Goal: Information Seeking & Learning: Find specific fact

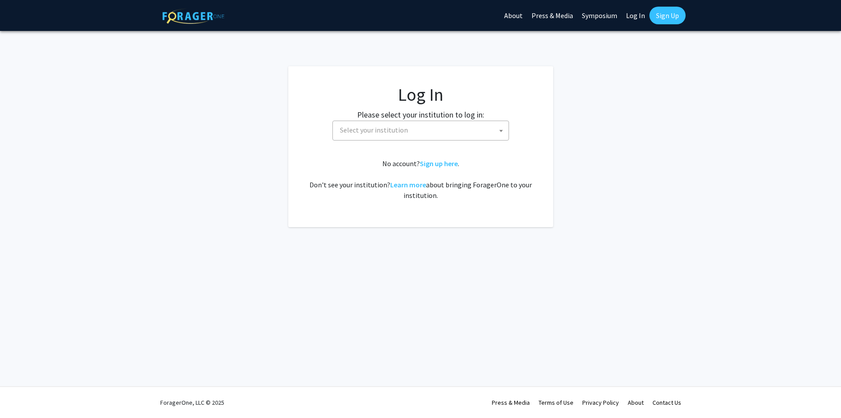
click at [444, 136] on span "Select your institution" at bounding box center [422, 130] width 172 height 18
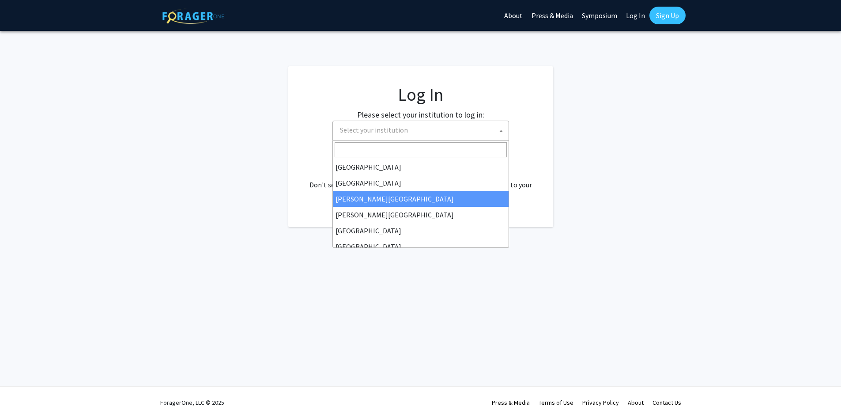
select select "5"
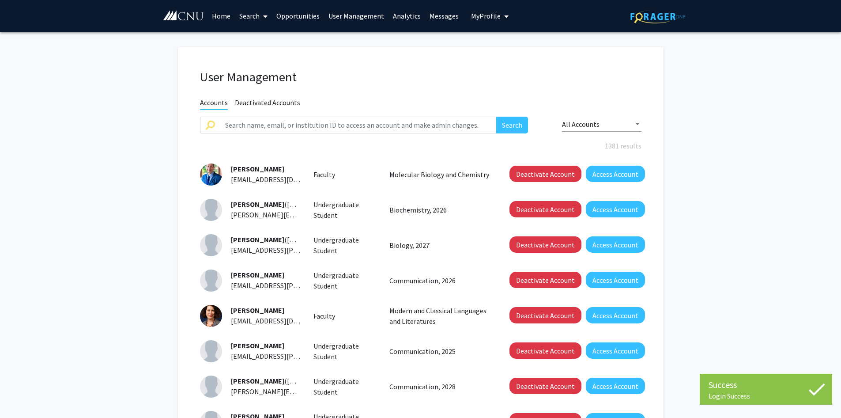
click at [224, 15] on link "Home" at bounding box center [220, 15] width 27 height 31
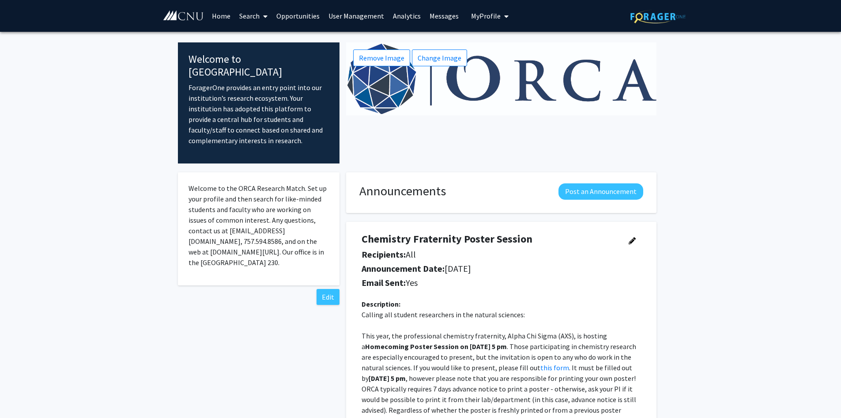
click at [265, 18] on icon at bounding box center [265, 16] width 4 height 7
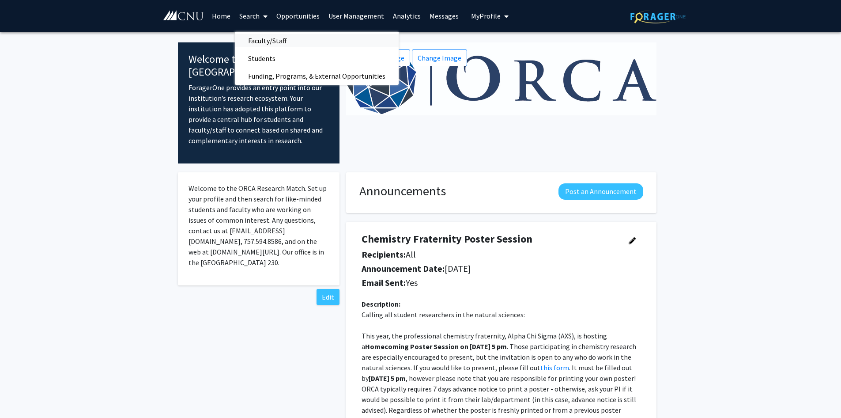
click at [277, 38] on span "Faculty/Staff" at bounding box center [267, 41] width 65 height 18
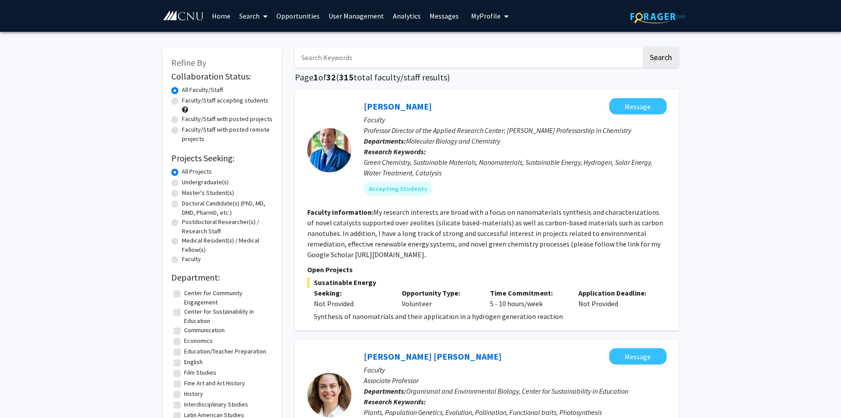
click at [363, 60] on input "Search Keywords" at bounding box center [468, 57] width 347 height 20
type input "shakespeare"
click at [643, 47] on button "Search" at bounding box center [661, 57] width 36 height 20
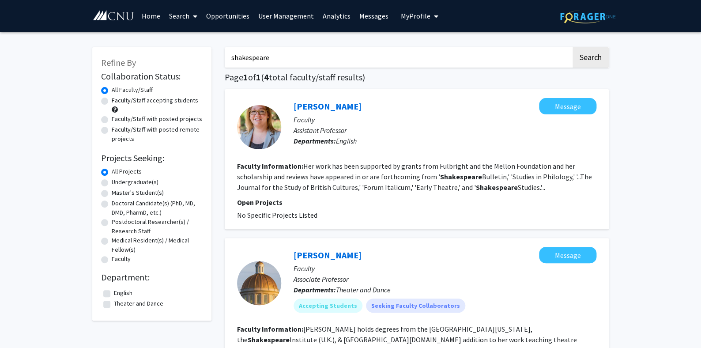
click at [194, 19] on icon at bounding box center [195, 16] width 4 height 7
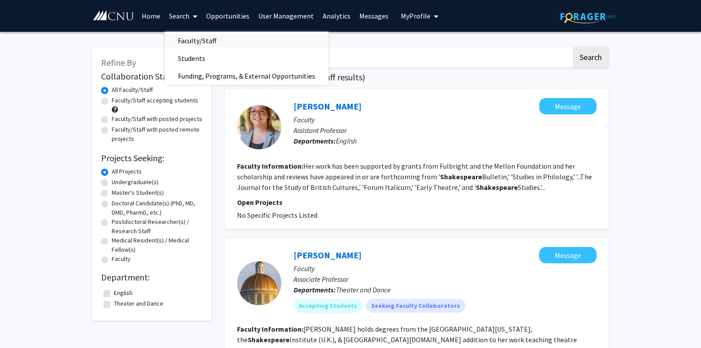
click at [206, 42] on span "Faculty/Staff" at bounding box center [197, 41] width 65 height 18
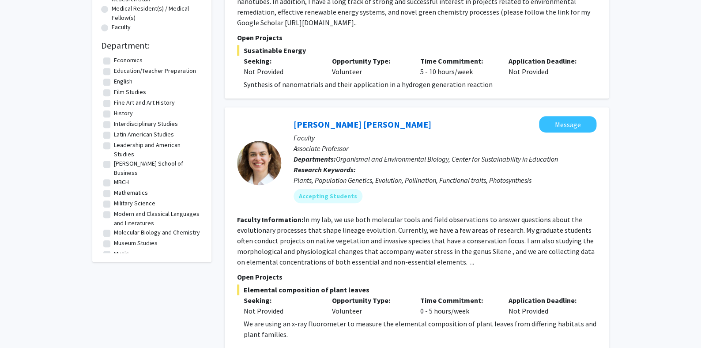
scroll to position [97, 0]
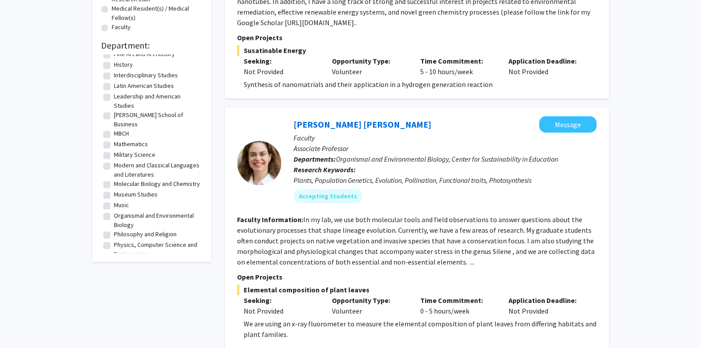
click at [114, 200] on label "Music" at bounding box center [121, 204] width 15 height 9
click at [114, 200] on input "Music" at bounding box center [117, 203] width 6 height 6
checkbox input "true"
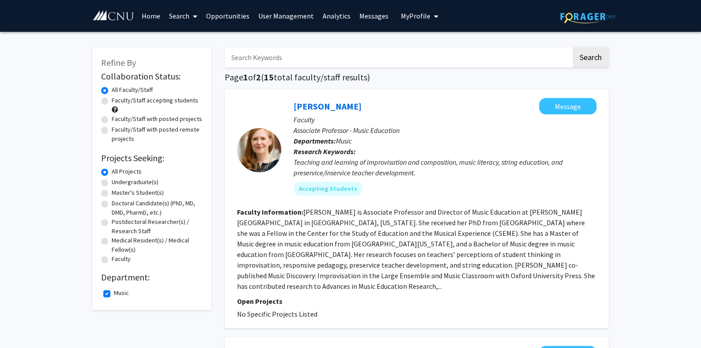
click at [191, 15] on span at bounding box center [193, 16] width 8 height 31
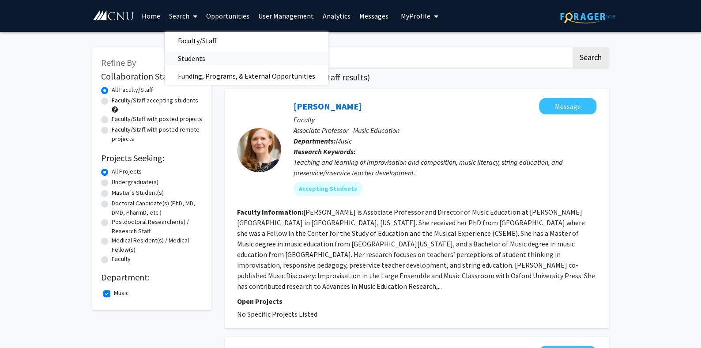
click at [202, 54] on span "Students" at bounding box center [192, 58] width 54 height 18
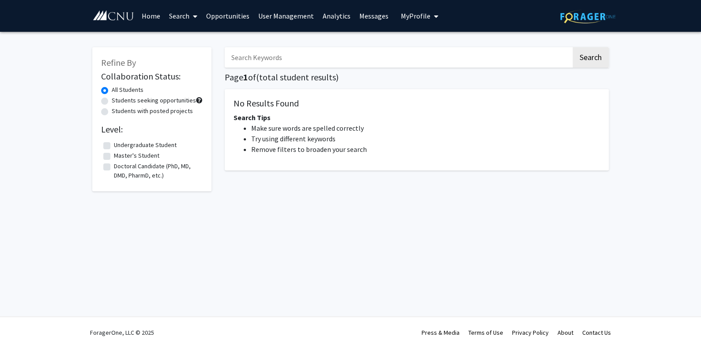
click at [272, 53] on input "Search Keywords" at bounding box center [398, 57] width 347 height 20
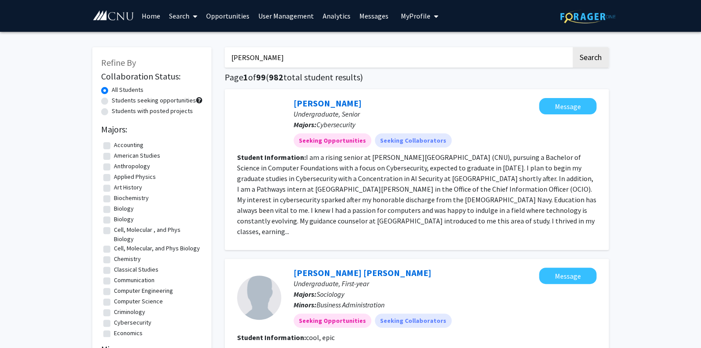
type input "[PERSON_NAME]"
click at [573, 47] on button "Search" at bounding box center [591, 57] width 36 height 20
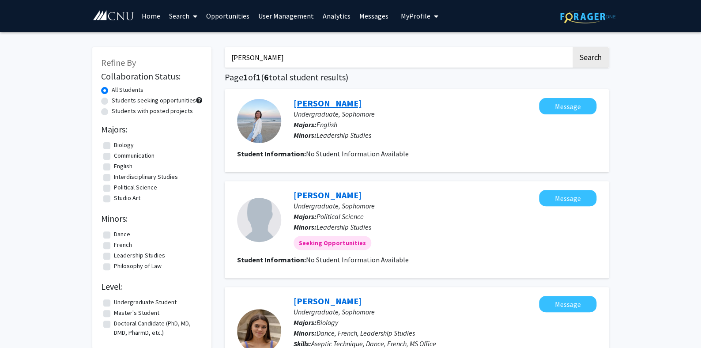
click at [342, 99] on link "[PERSON_NAME]" at bounding box center [328, 103] width 68 height 11
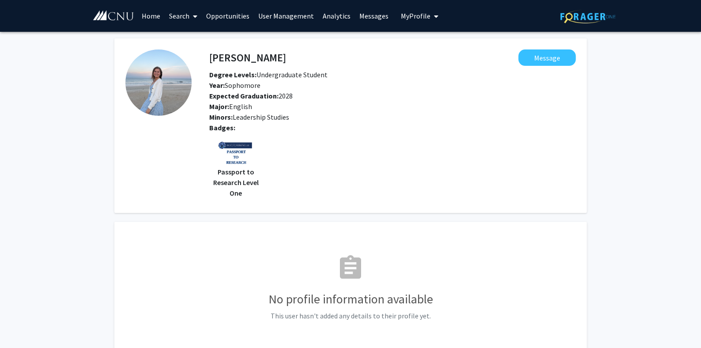
scroll to position [46, 0]
